Goal: Task Accomplishment & Management: Use online tool/utility

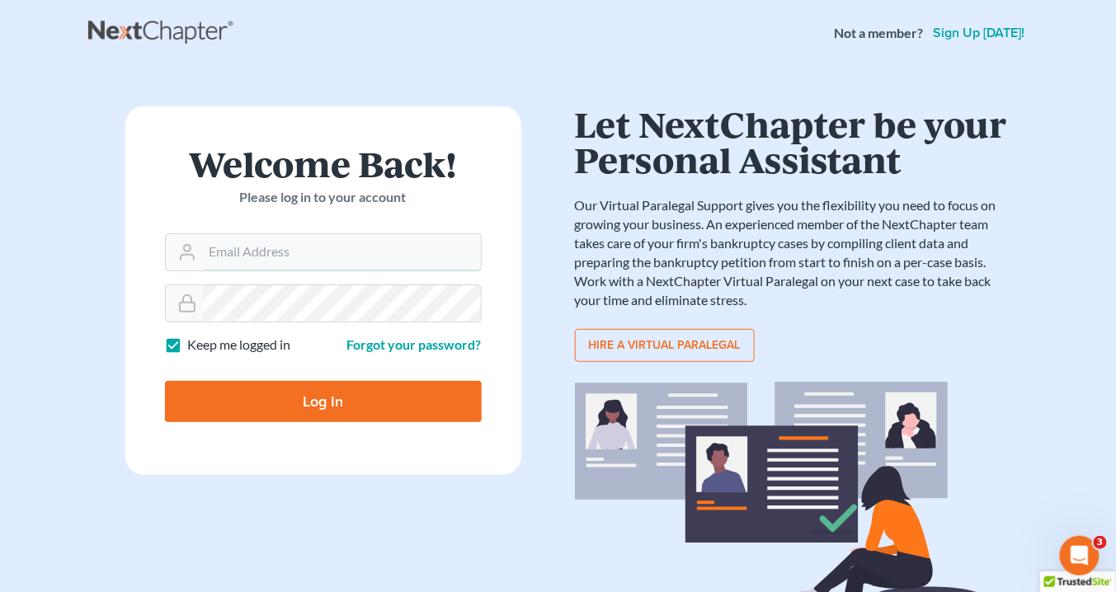
type input "[EMAIL_ADDRESS][DOMAIN_NAME]"
click at [409, 400] on input "Log In" at bounding box center [323, 401] width 317 height 41
type input "Thinking..."
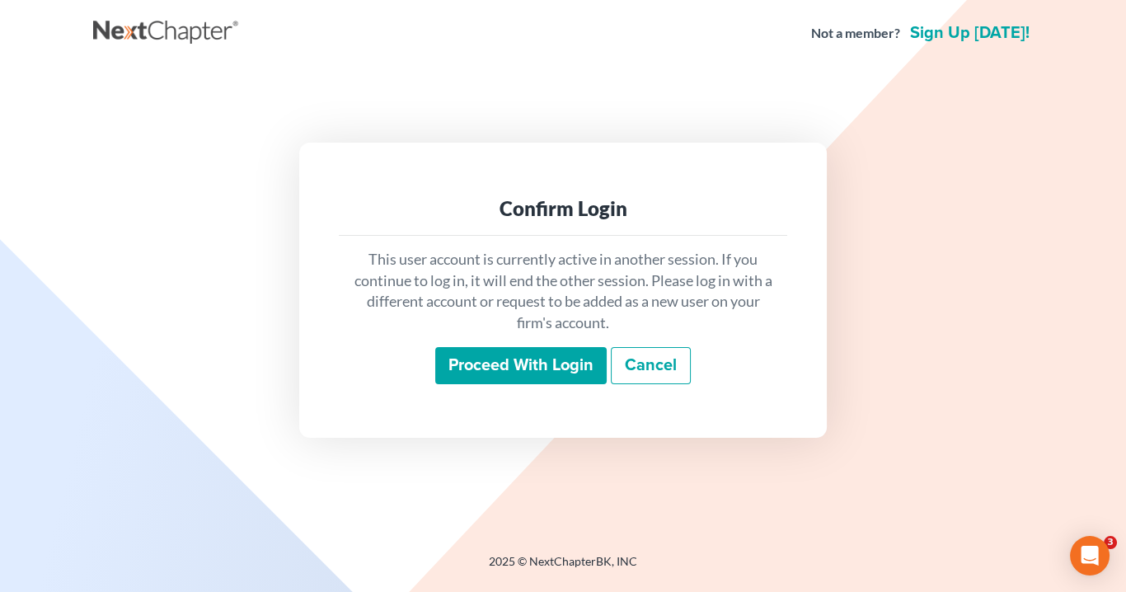
click at [505, 362] on input "Proceed with login" at bounding box center [521, 366] width 172 height 38
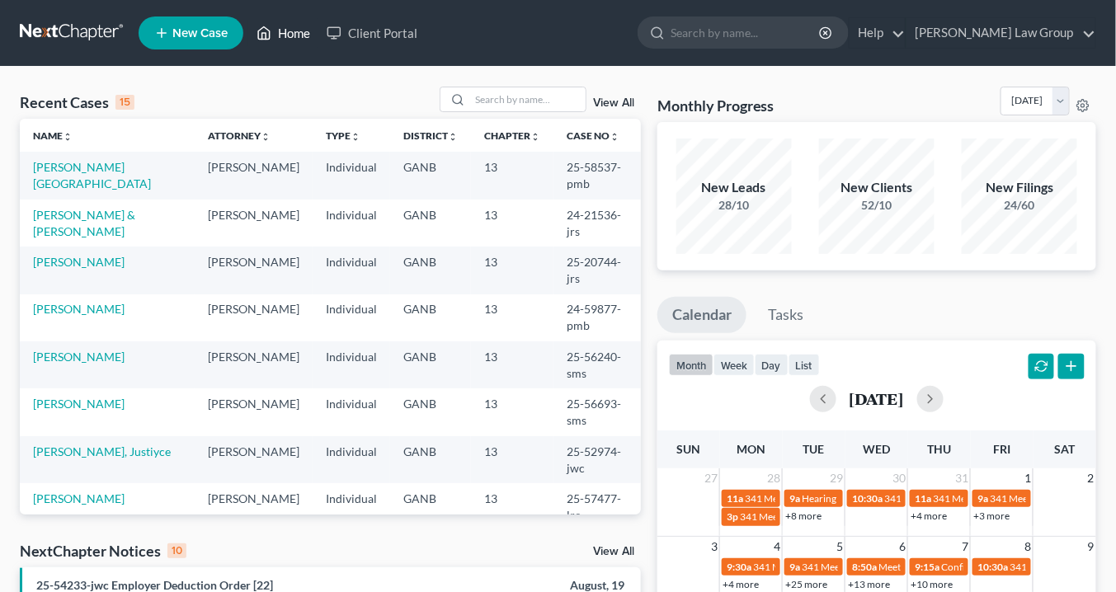
click at [285, 36] on link "Home" at bounding box center [283, 33] width 70 height 30
click at [96, 164] on link "Joubert, Ludnie" at bounding box center [92, 175] width 118 height 31
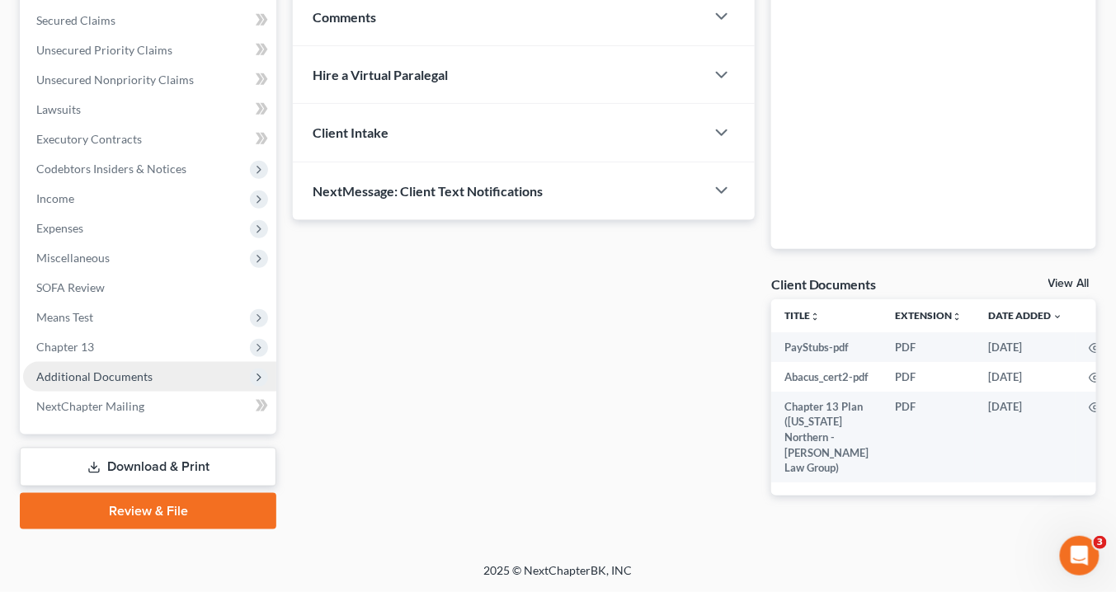
click at [101, 369] on span "Additional Documents" at bounding box center [94, 376] width 116 height 14
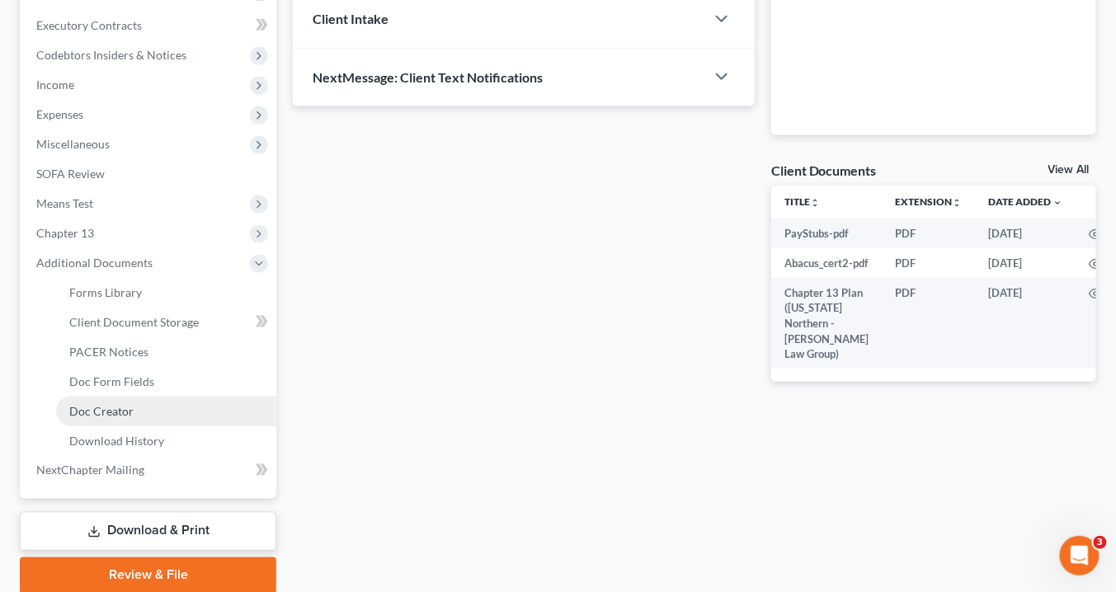
scroll to position [519, 0]
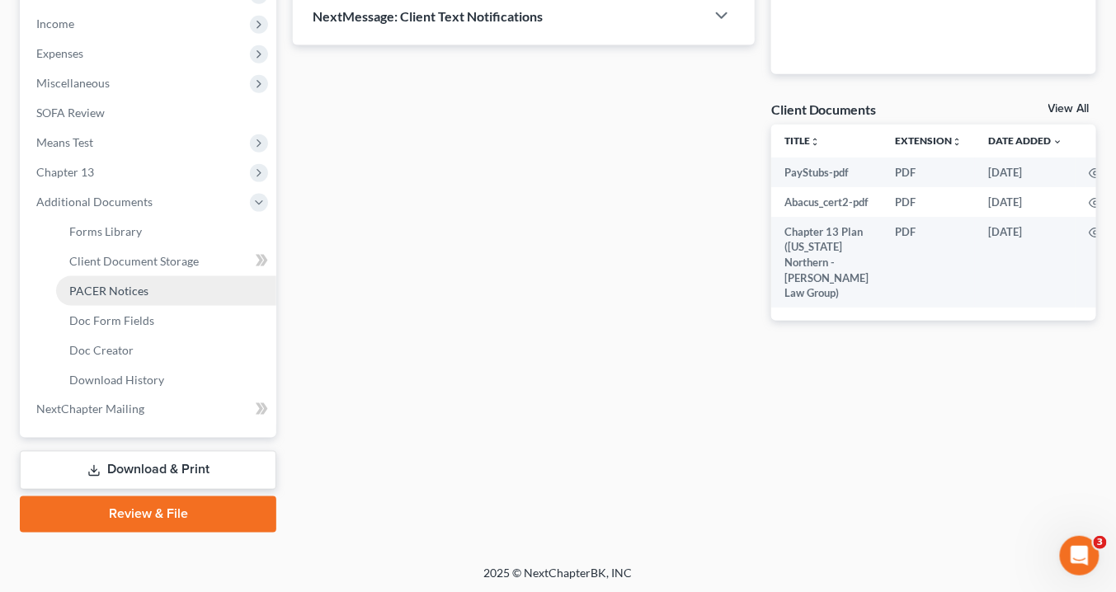
click at [118, 289] on span "PACER Notices" at bounding box center [108, 291] width 79 height 14
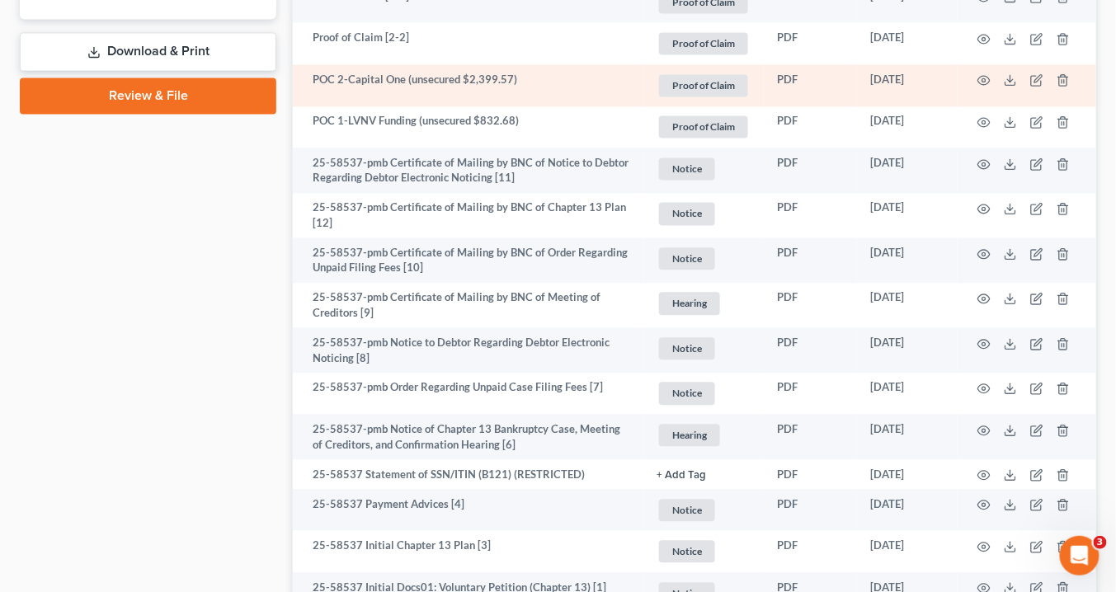
scroll to position [863, 0]
